Goal: Task Accomplishment & Management: Use online tool/utility

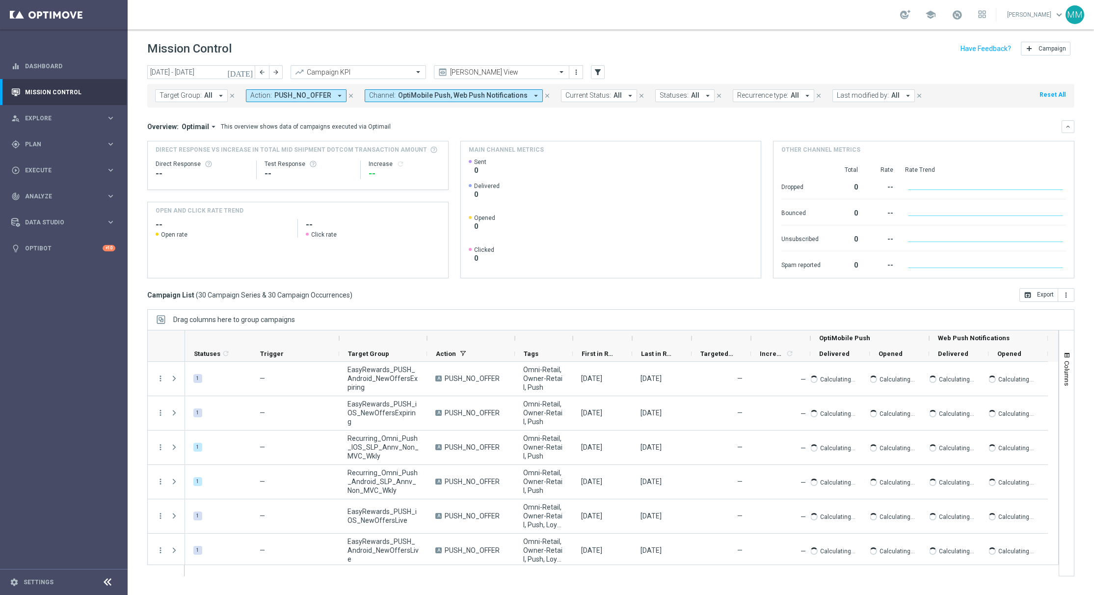
click at [200, 60] on header "Mission Control add Campaign" at bounding box center [611, 47] width 966 height 36
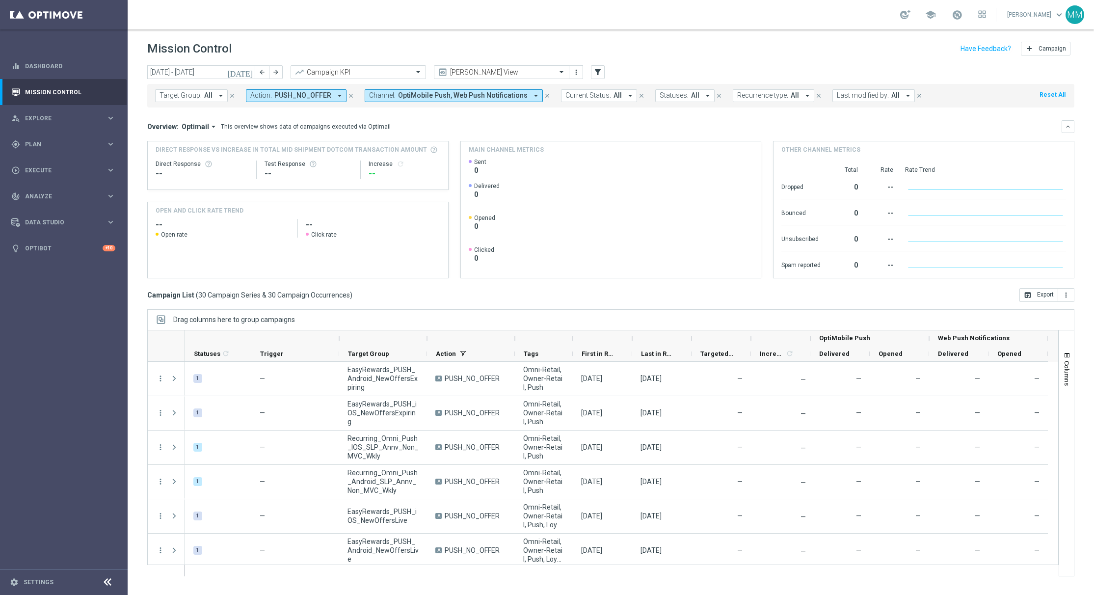
click at [211, 82] on div "Target Group: All arrow_drop_down close Action: PUSH_NO_OFFER arrow_drop_down c…" at bounding box center [610, 93] width 927 height 27
click at [200, 71] on input "[DATE] - [DATE]" at bounding box center [201, 72] width 108 height 14
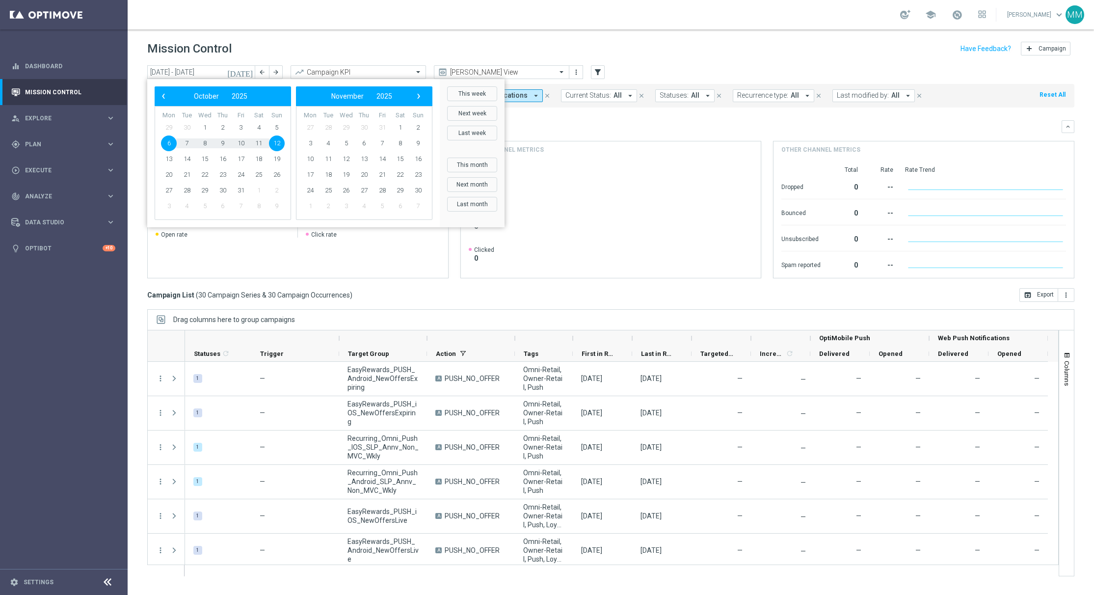
click at [166, 143] on span "6" at bounding box center [169, 143] width 16 height 16
type input "[DATE] - [DATE]"
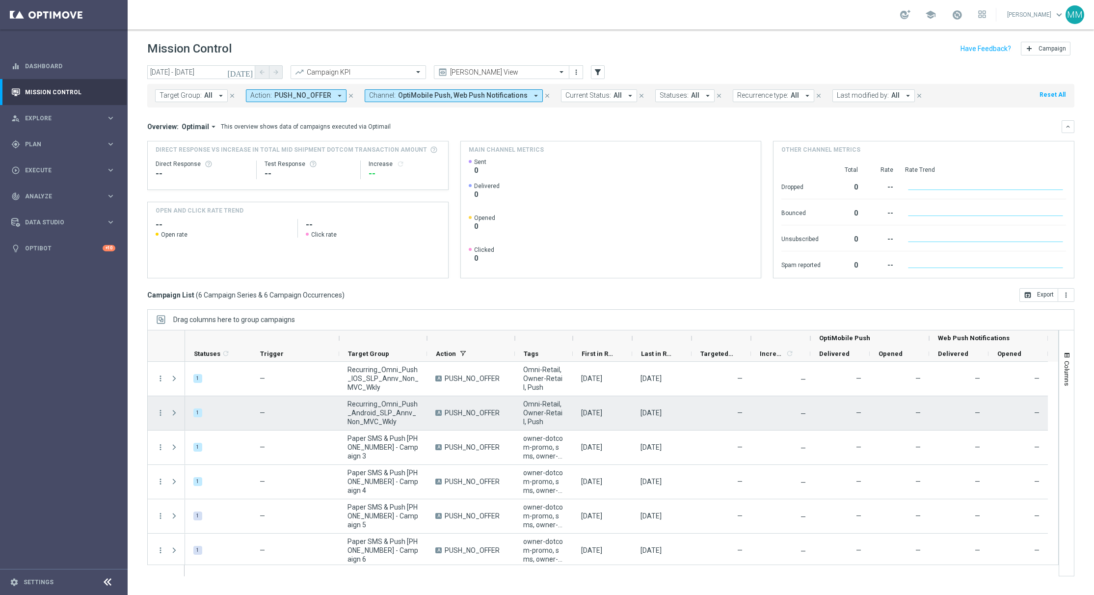
drag, startPoint x: 391, startPoint y: 424, endPoint x: 349, endPoint y: 398, distance: 49.1
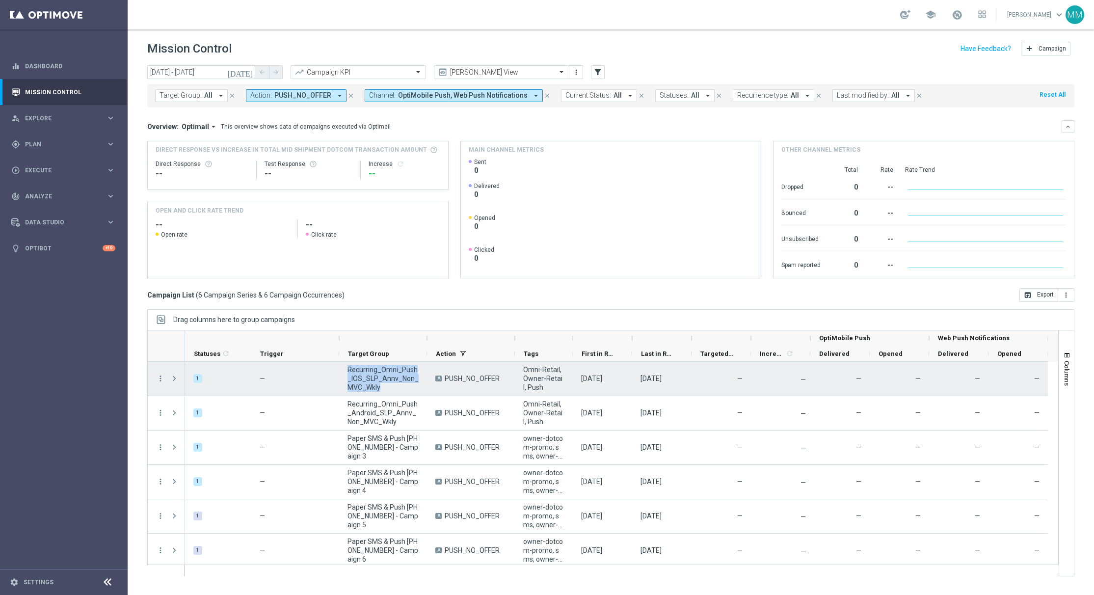
drag, startPoint x: 384, startPoint y: 388, endPoint x: 349, endPoint y: 368, distance: 39.7
click at [349, 368] on span "Recurring_Omni_Push_IOS_SLP_Annv_Non_MVC_Wkly" at bounding box center [382, 378] width 71 height 26
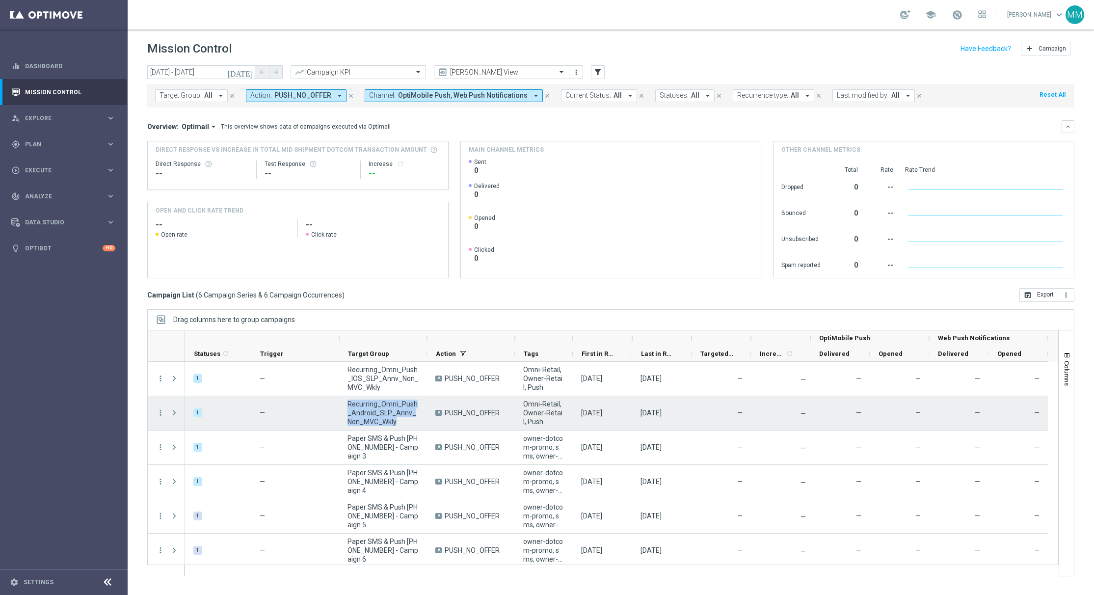
drag, startPoint x: 395, startPoint y: 420, endPoint x: 349, endPoint y: 404, distance: 48.7
click at [349, 404] on span "Recurring_Omni_Push_Android_SLP_Annv_Non_MVC_Wkly" at bounding box center [382, 412] width 71 height 26
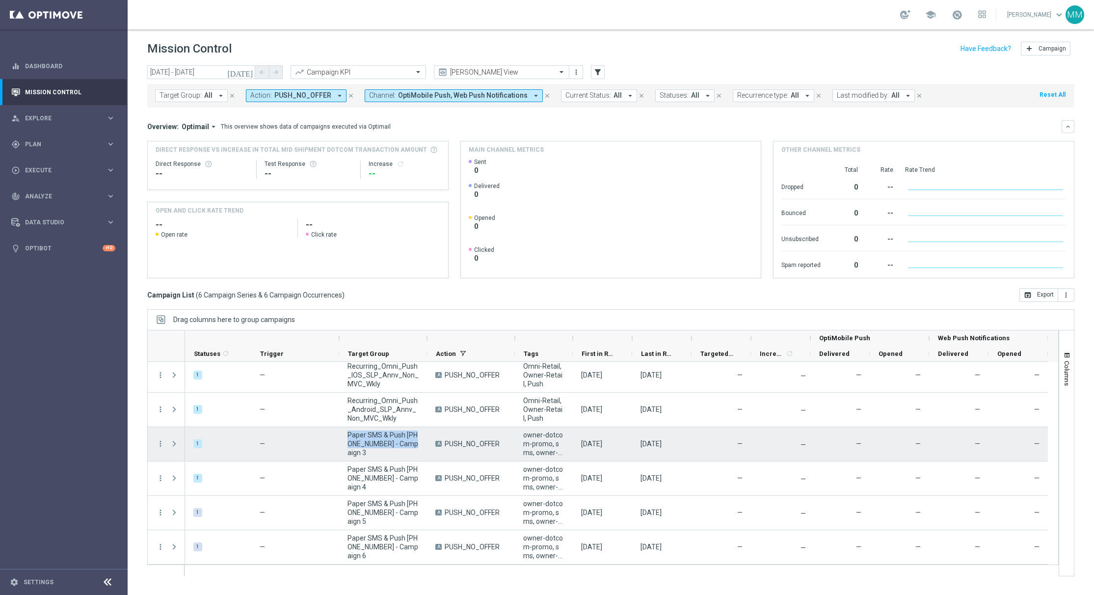
drag, startPoint x: 411, startPoint y: 447, endPoint x: 343, endPoint y: 438, distance: 68.8
click at [343, 438] on div "Paper SMS & Push [PHONE_NUMBER] - Campaign 3" at bounding box center [383, 444] width 88 height 34
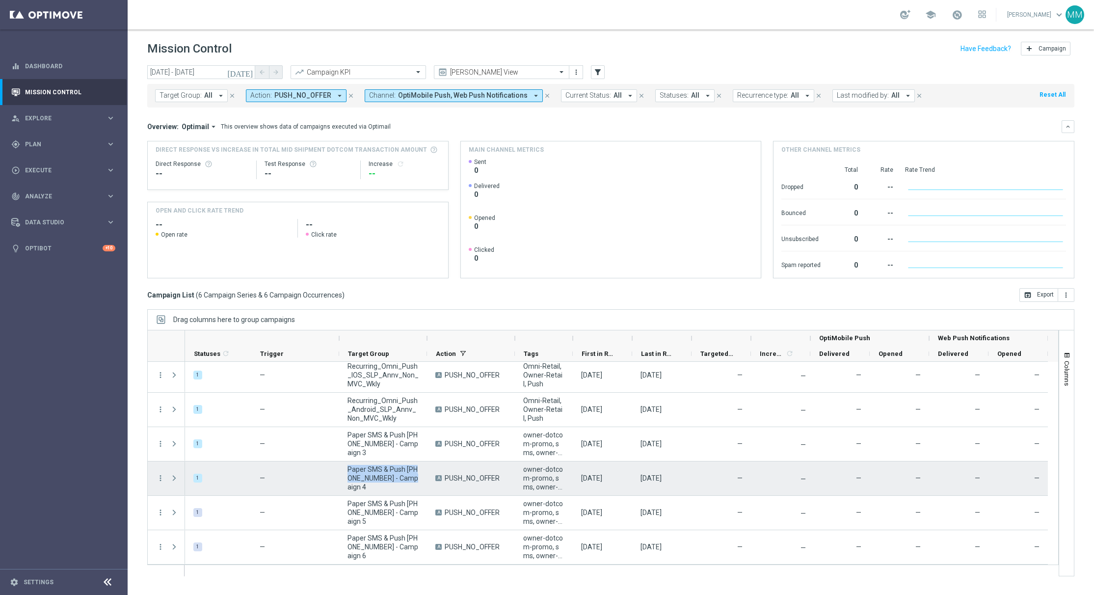
drag, startPoint x: 410, startPoint y: 484, endPoint x: 348, endPoint y: 471, distance: 62.5
click at [348, 471] on span "Paper SMS & Push [PHONE_NUMBER] - Campaign 4" at bounding box center [382, 478] width 71 height 26
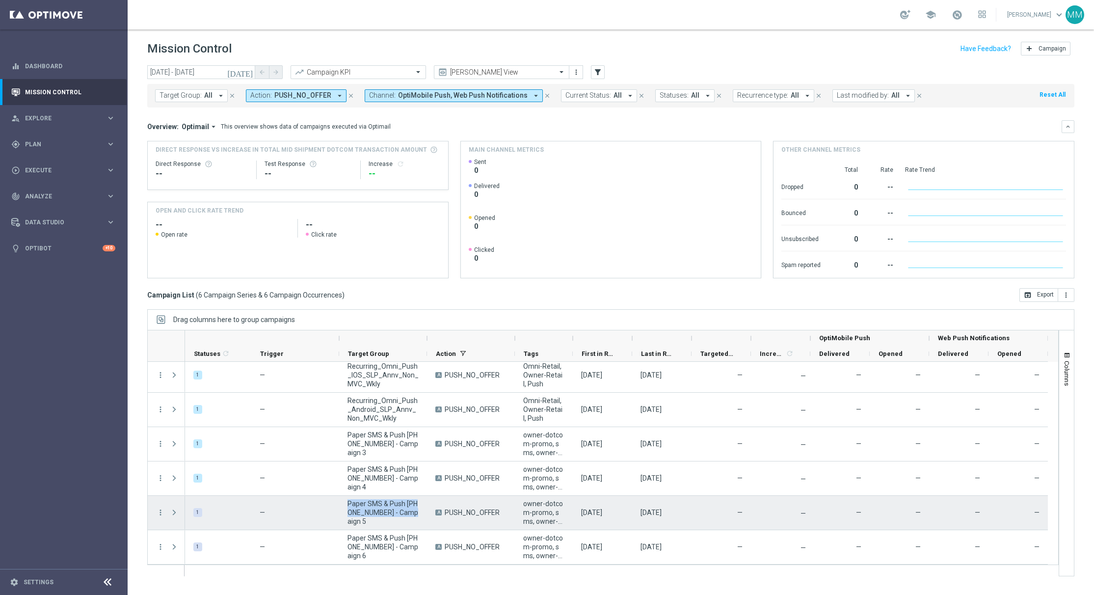
drag, startPoint x: 413, startPoint y: 516, endPoint x: 348, endPoint y: 505, distance: 65.1
click at [348, 505] on span "Paper SMS & Push [PHONE_NUMBER] - Campaign 5" at bounding box center [382, 512] width 71 height 26
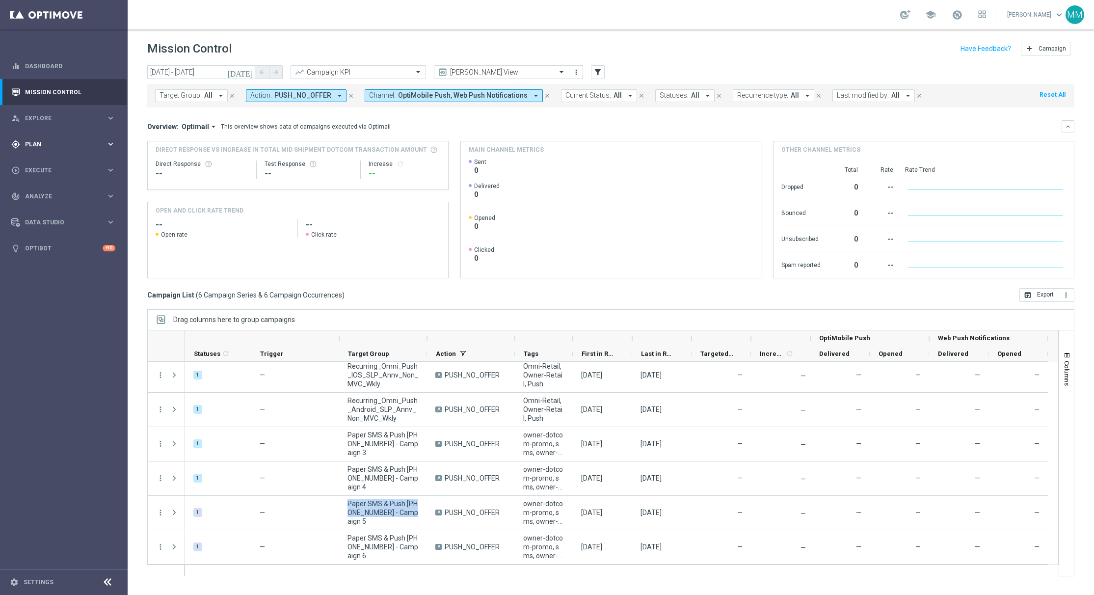
click at [59, 138] on div "gps_fixed Plan keyboard_arrow_right" at bounding box center [63, 144] width 127 height 26
click at [55, 193] on span "Templates" at bounding box center [61, 194] width 70 height 6
click at [64, 241] on link "OptiMobile Push" at bounding box center [66, 238] width 72 height 8
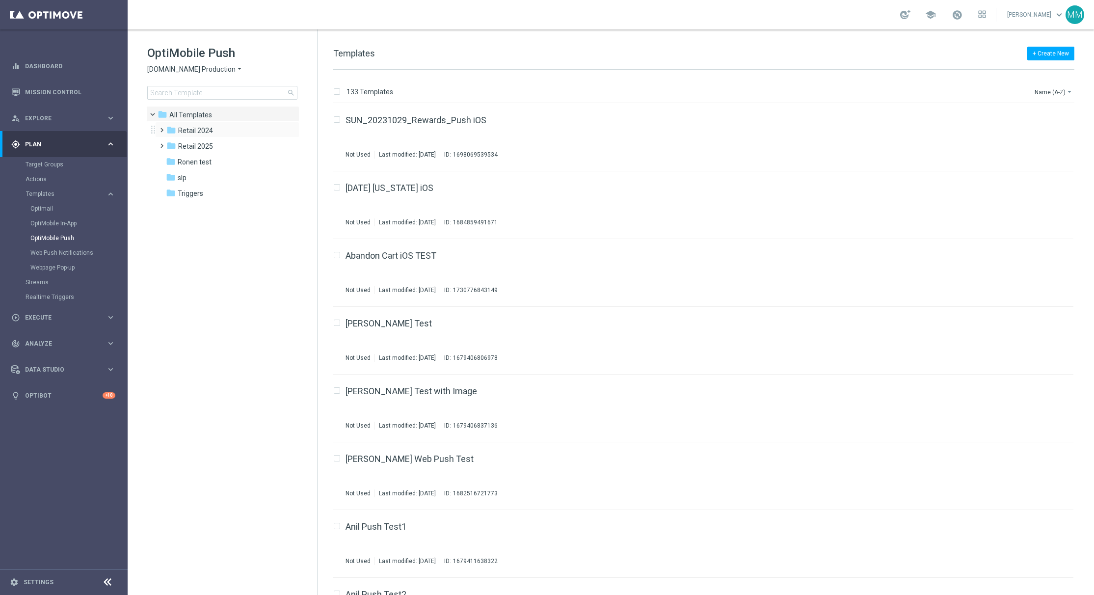
click at [217, 137] on div "folder Retail 2024 more_vert" at bounding box center [227, 130] width 144 height 16
click at [213, 151] on div "folder Retail 2025" at bounding box center [222, 146] width 113 height 11
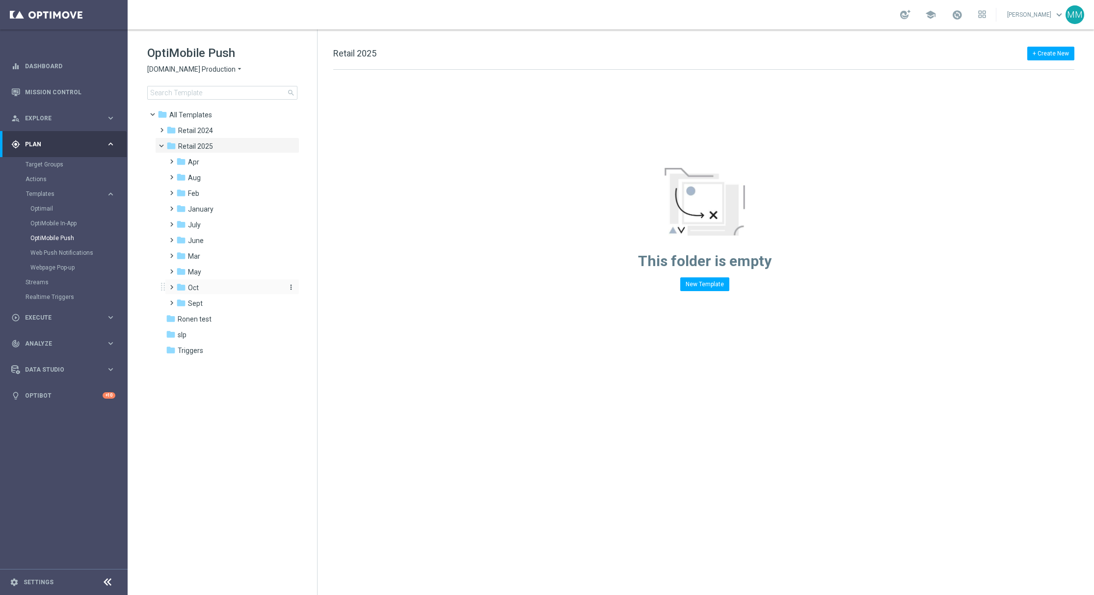
click at [205, 287] on div "folder Oct" at bounding box center [228, 287] width 105 height 11
click at [230, 352] on div "folder wo 10.5" at bounding box center [233, 350] width 97 height 11
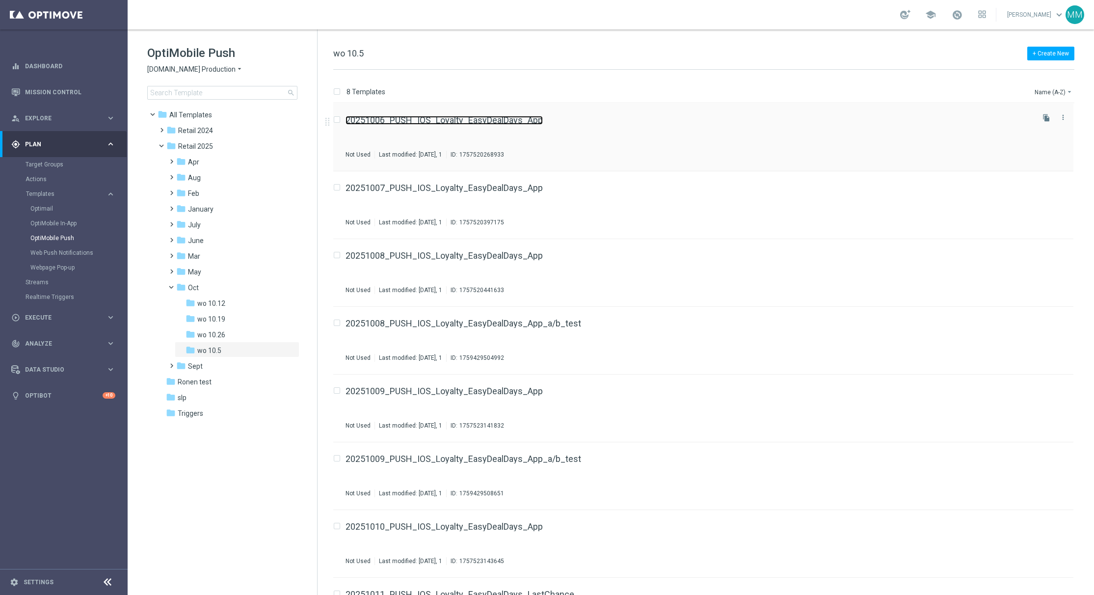
click at [394, 120] on link "20251006_PUSH_IOS_Loyalty_EasyDealDays_App" at bounding box center [443, 120] width 197 height 9
